Goal: Transaction & Acquisition: Subscribe to service/newsletter

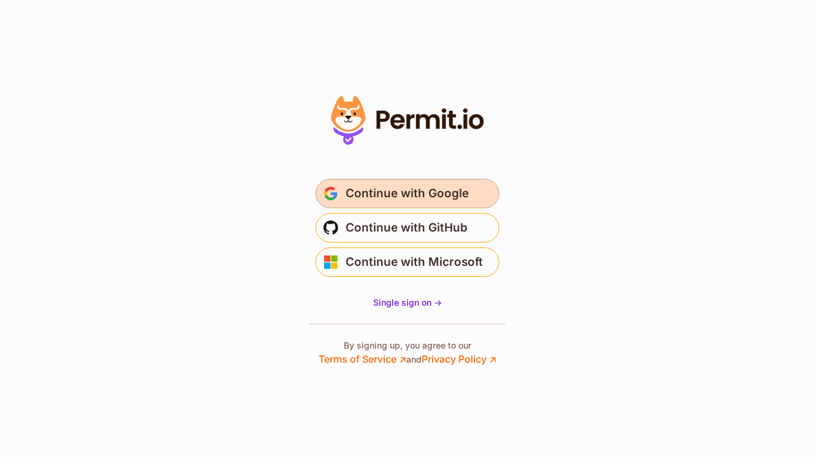
click at [357, 184] on span "Continue with Google" at bounding box center [407, 194] width 123 height 20
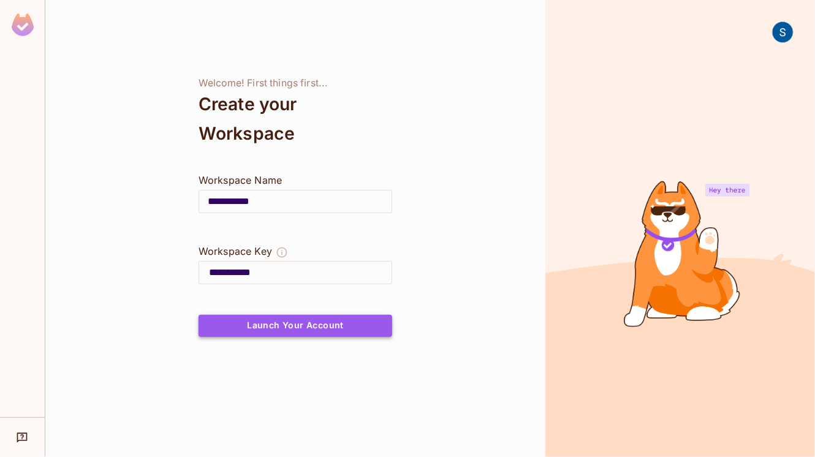
click at [319, 320] on button "Launch Your Account" at bounding box center [295, 326] width 194 height 22
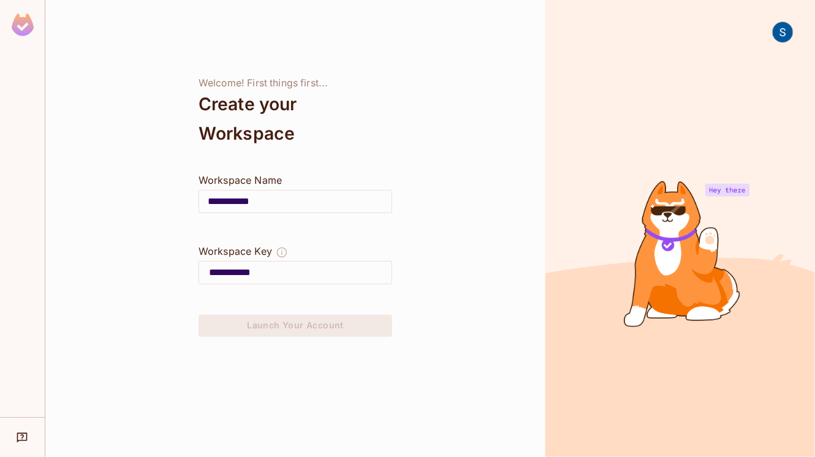
click at [273, 193] on input "**********" at bounding box center [295, 201] width 192 height 34
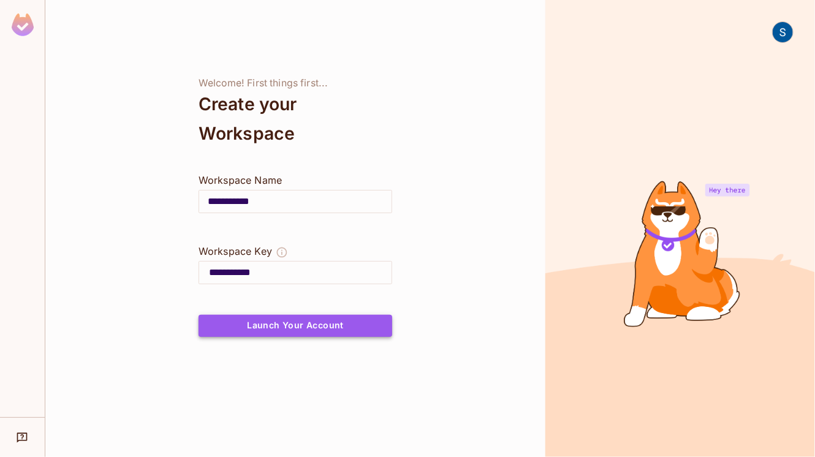
click at [323, 323] on button "Launch Your Account" at bounding box center [295, 326] width 194 height 22
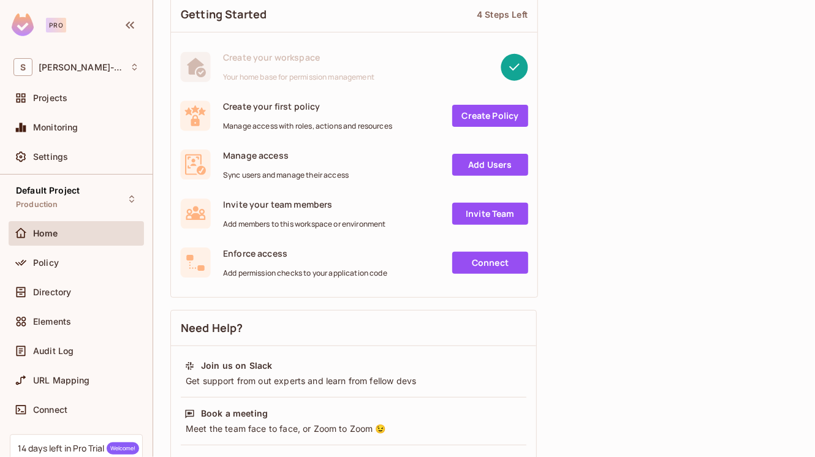
scroll to position [123, 0]
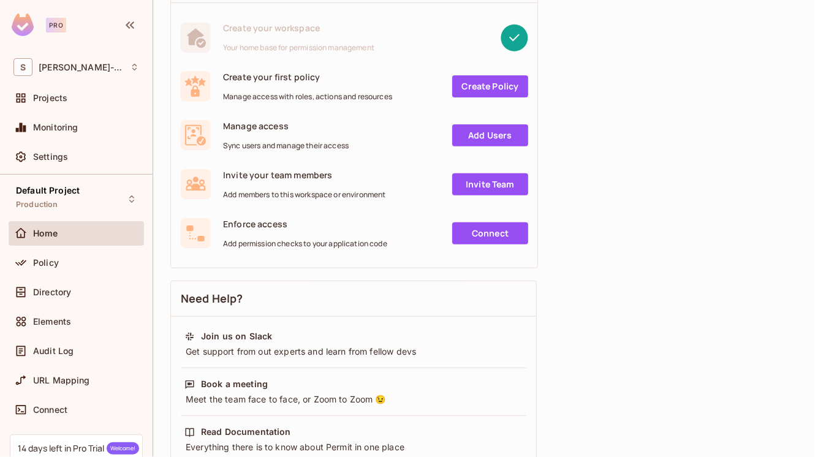
click at [468, 135] on link "Add Users" at bounding box center [490, 135] width 76 height 22
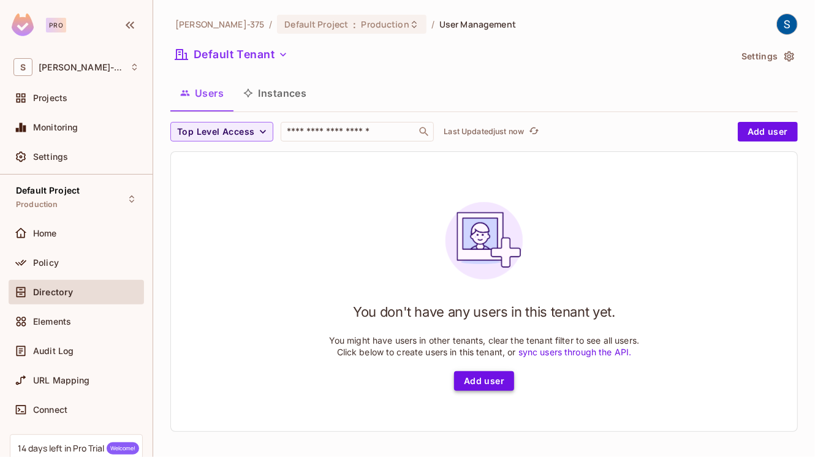
click at [472, 376] on button "Add user" at bounding box center [484, 381] width 60 height 20
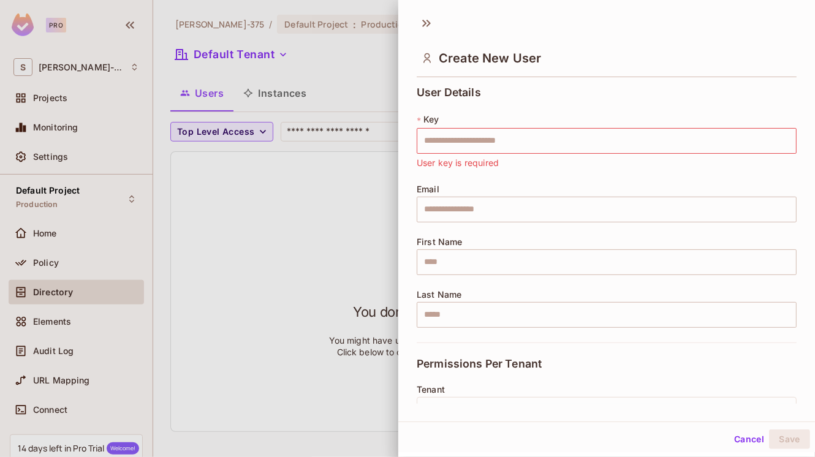
click at [325, 166] on div at bounding box center [407, 228] width 815 height 457
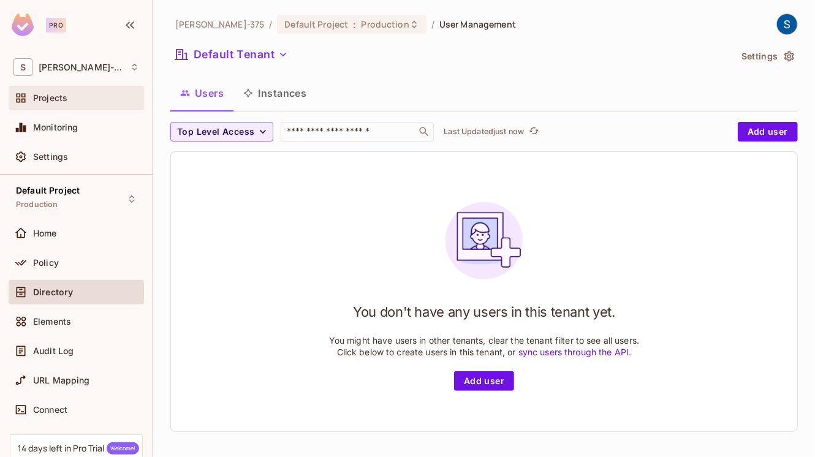
click at [51, 94] on span "Projects" at bounding box center [50, 98] width 34 height 10
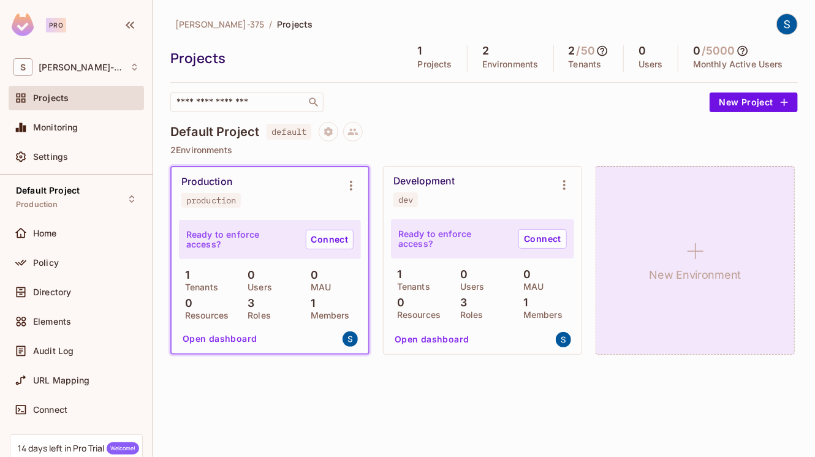
click at [674, 262] on div "New Environment" at bounding box center [694, 260] width 199 height 189
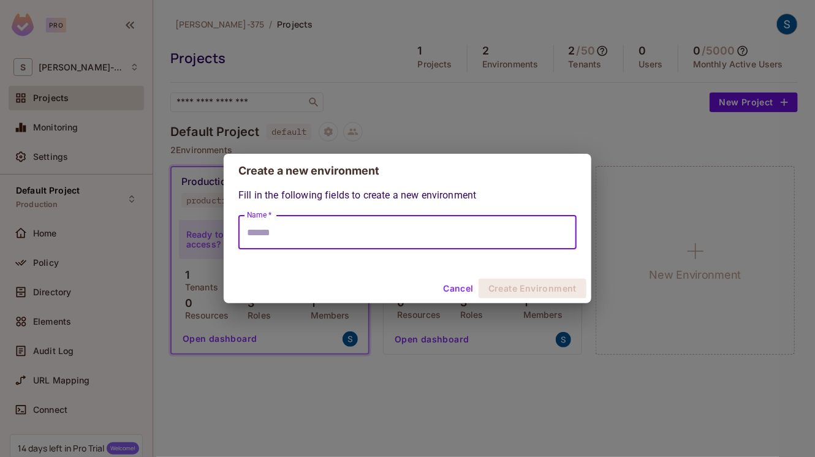
click at [434, 244] on input "Name *" at bounding box center [407, 232] width 338 height 34
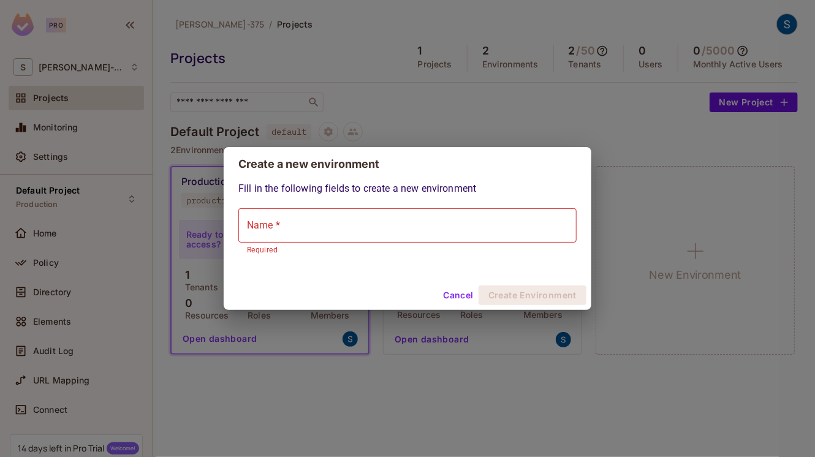
click at [360, 358] on div "Create a new environment Fill in the following fields to create a new environme…" at bounding box center [407, 228] width 815 height 457
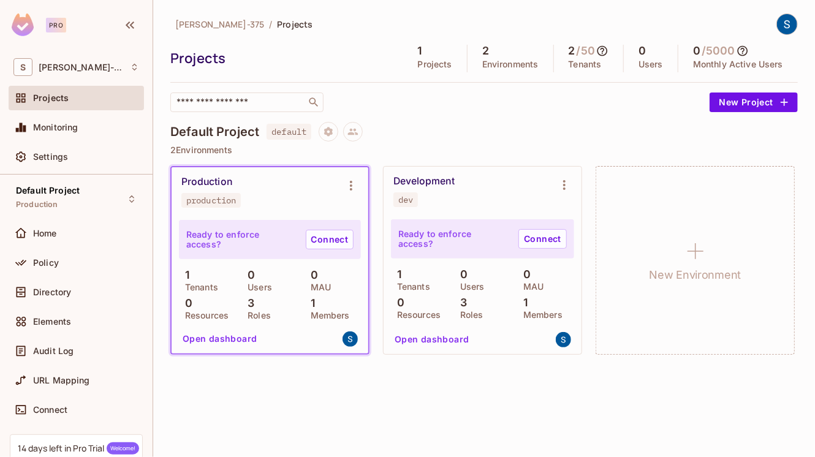
click at [290, 127] on span "default" at bounding box center [288, 132] width 45 height 16
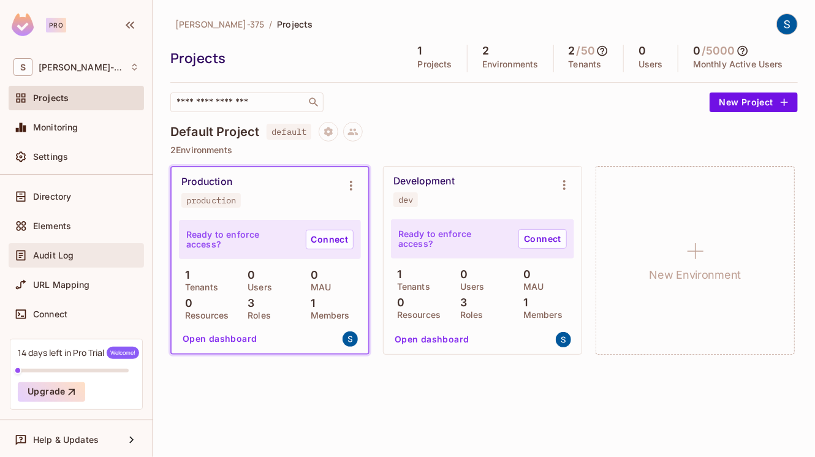
scroll to position [96, 0]
click at [95, 372] on div "14 days left in Pro Trial Welcome! Upgrade" at bounding box center [76, 373] width 133 height 71
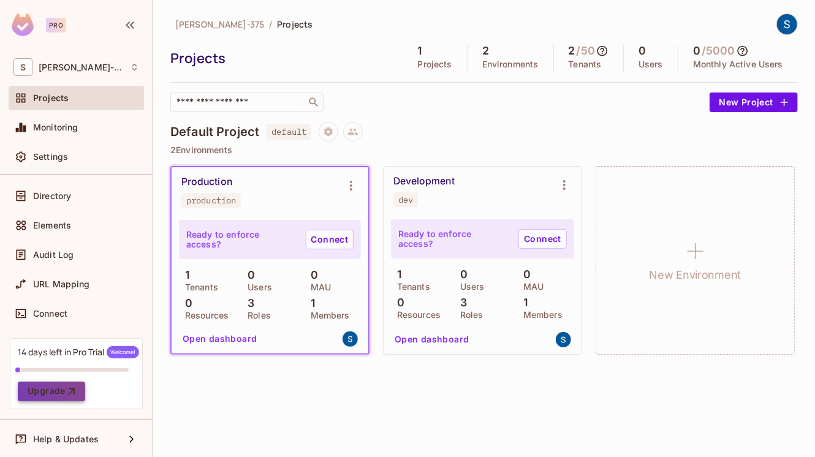
click at [71, 389] on icon "button" at bounding box center [72, 391] width 12 height 12
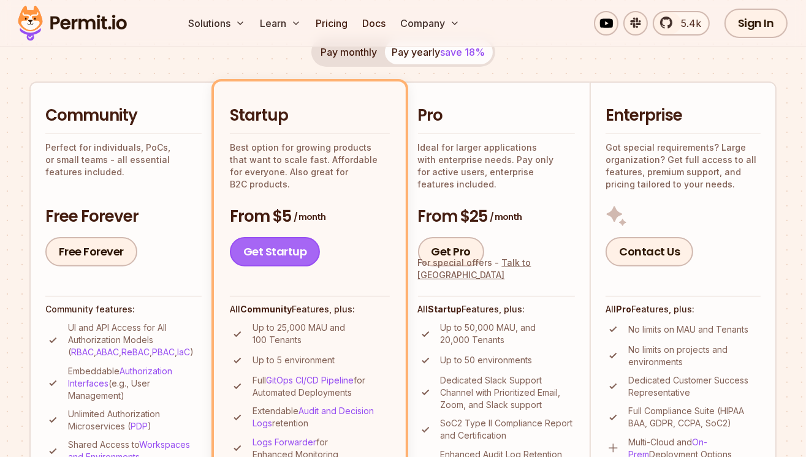
click at [263, 254] on link "Get Startup" at bounding box center [275, 251] width 91 height 29
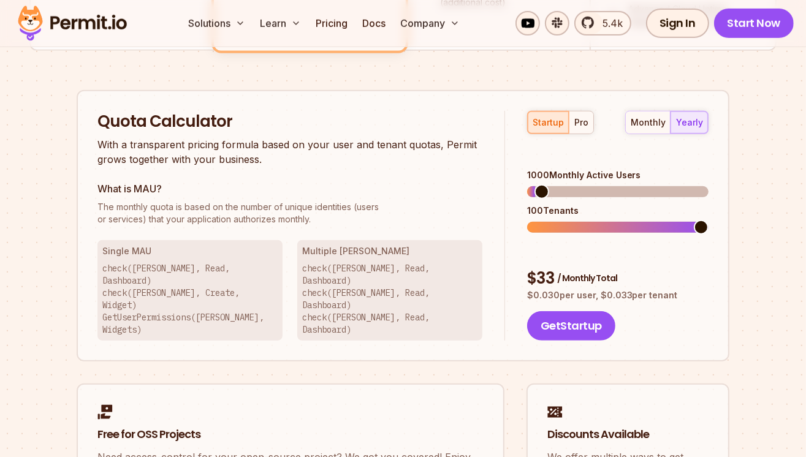
scroll to position [793, 0]
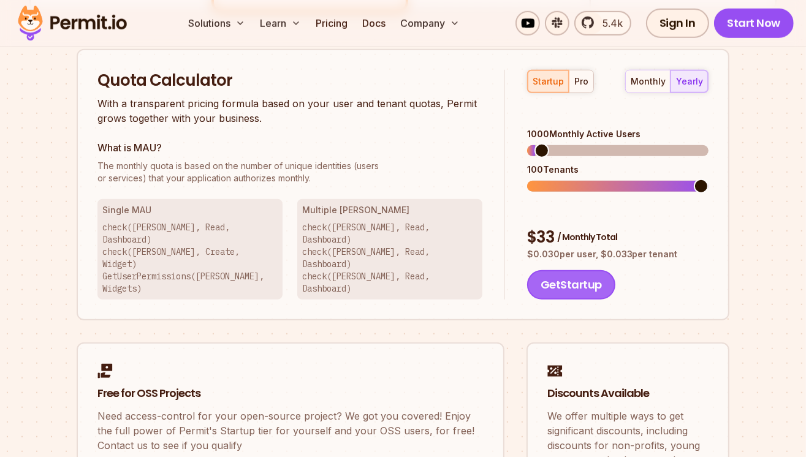
click at [555, 270] on button "Get Startup" at bounding box center [571, 284] width 88 height 29
